Goal: Find specific page/section: Find specific page/section

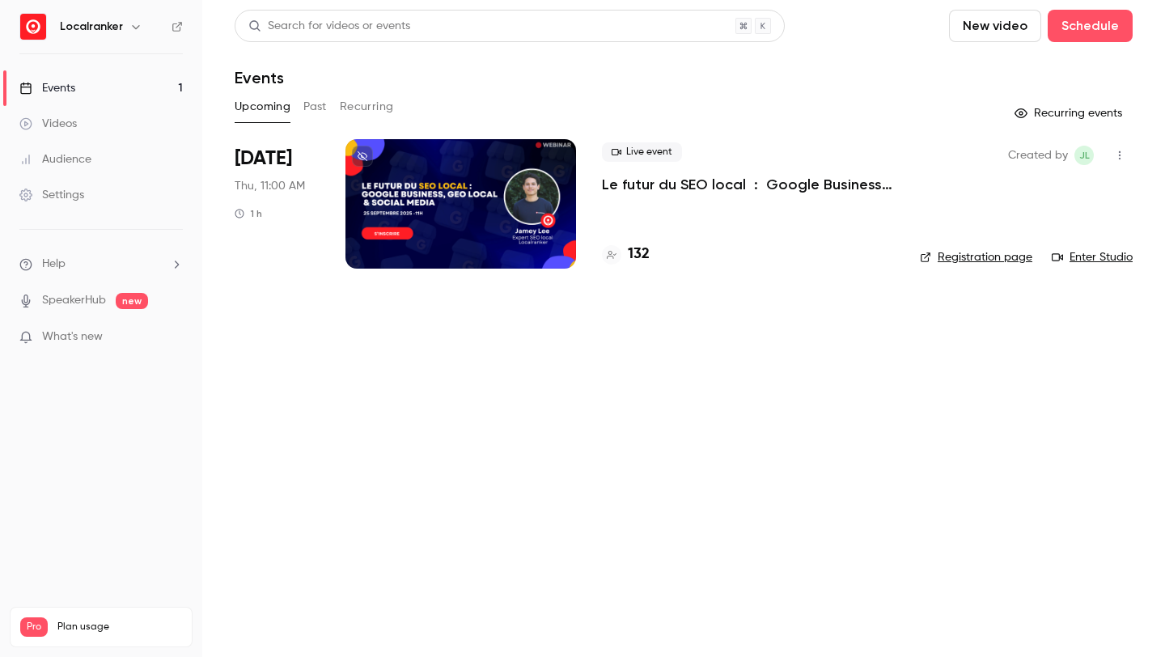
click at [645, 254] on h4 "132" at bounding box center [639, 254] width 22 height 22
